Goal: Check status: Check status

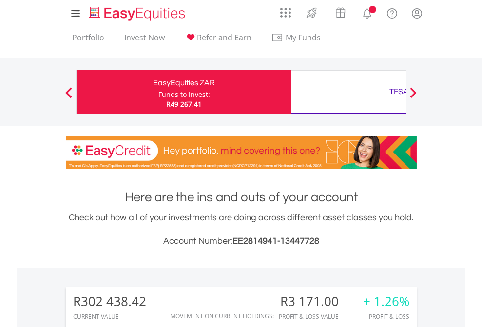
scroll to position [93, 153]
click at [158, 92] on div "Funds to invest:" at bounding box center [184, 95] width 52 height 10
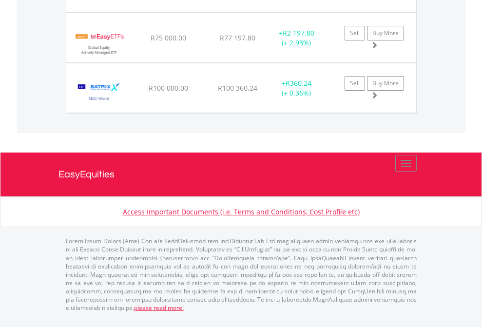
scroll to position [93, 153]
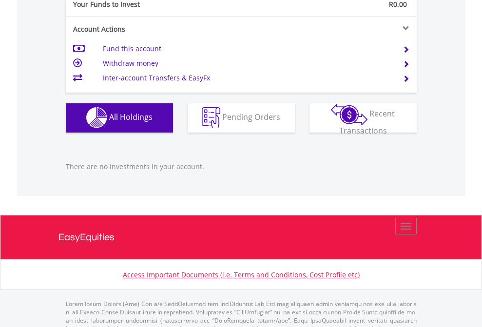
scroll to position [964, 0]
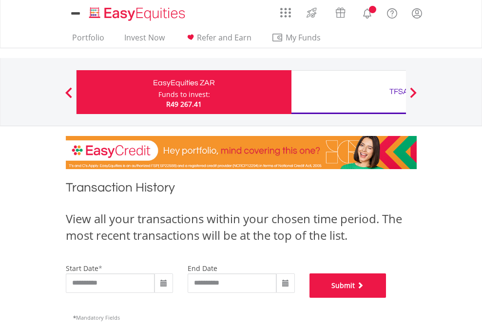
click at [386, 297] on button "Submit" at bounding box center [347, 285] width 77 height 24
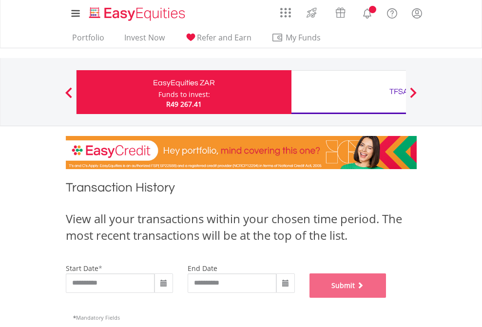
scroll to position [395, 0]
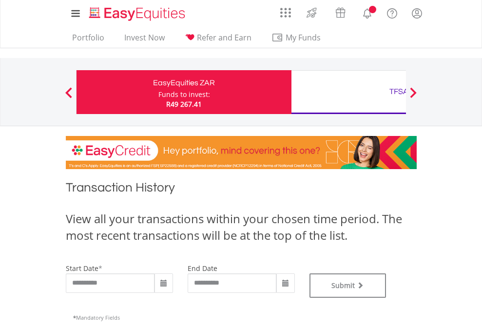
click at [348, 92] on div "TFSA" at bounding box center [398, 92] width 203 height 14
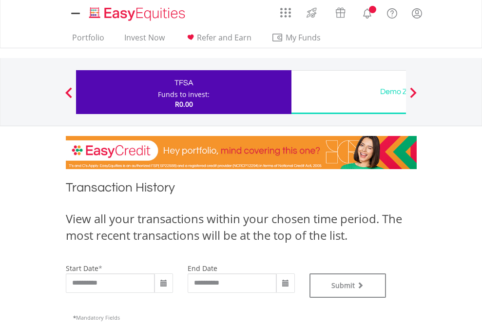
type input "**********"
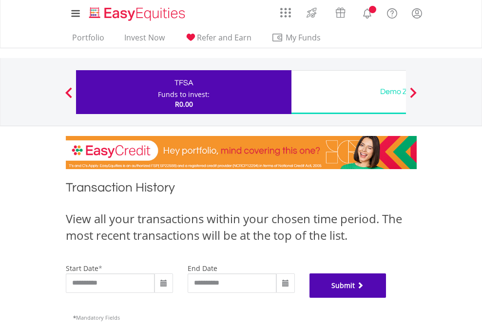
click at [386, 297] on button "Submit" at bounding box center [347, 285] width 77 height 24
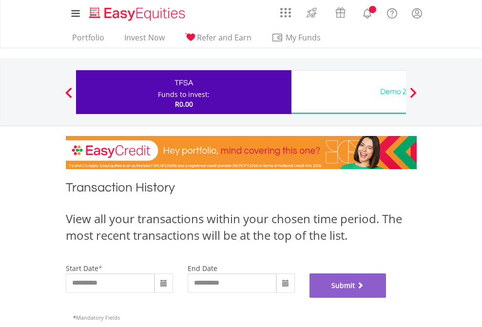
scroll to position [395, 0]
